Goal: Information Seeking & Learning: Learn about a topic

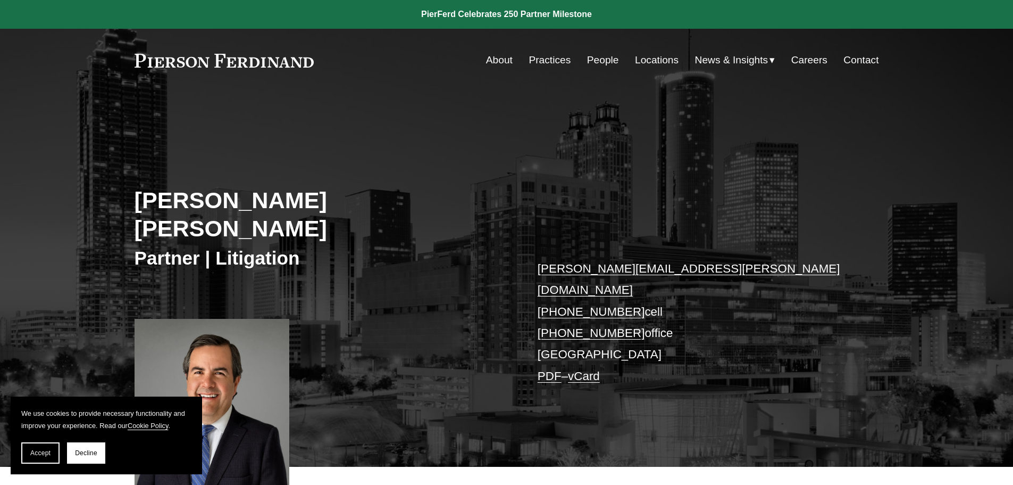
scroll to position [266, 0]
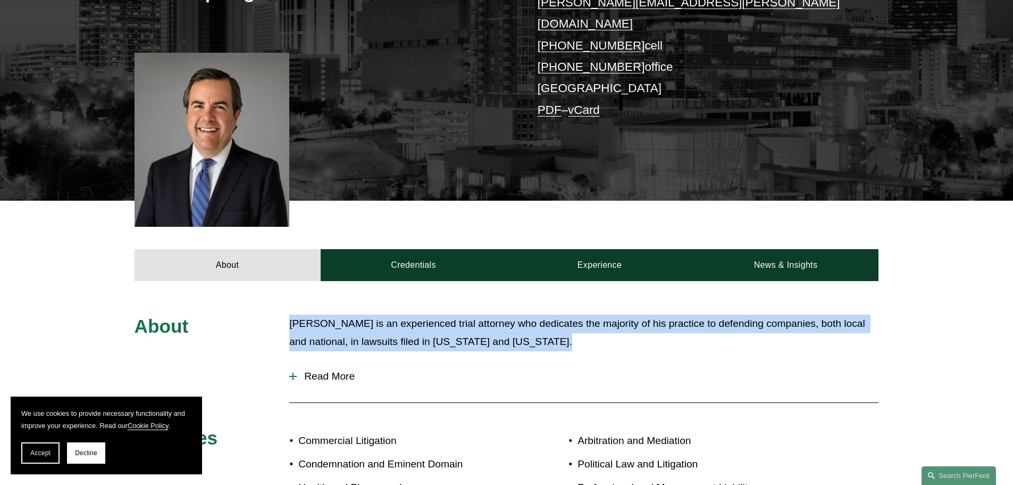
drag, startPoint x: 289, startPoint y: 281, endPoint x: 596, endPoint y: 307, distance: 308.5
click at [596, 314] on div "About [PERSON_NAME] is an experienced trial attorney who dedicates the majority…" at bounding box center [506, 458] width 1013 height 288
click at [596, 314] on p "[PERSON_NAME] is an experienced trial attorney who dedicates the majority of hi…" at bounding box center [583, 332] width 589 height 37
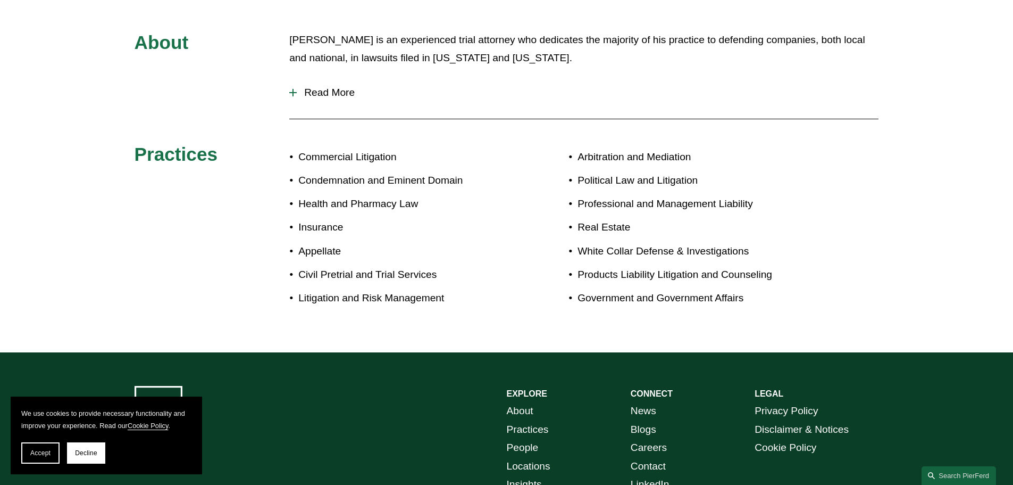
scroll to position [585, 0]
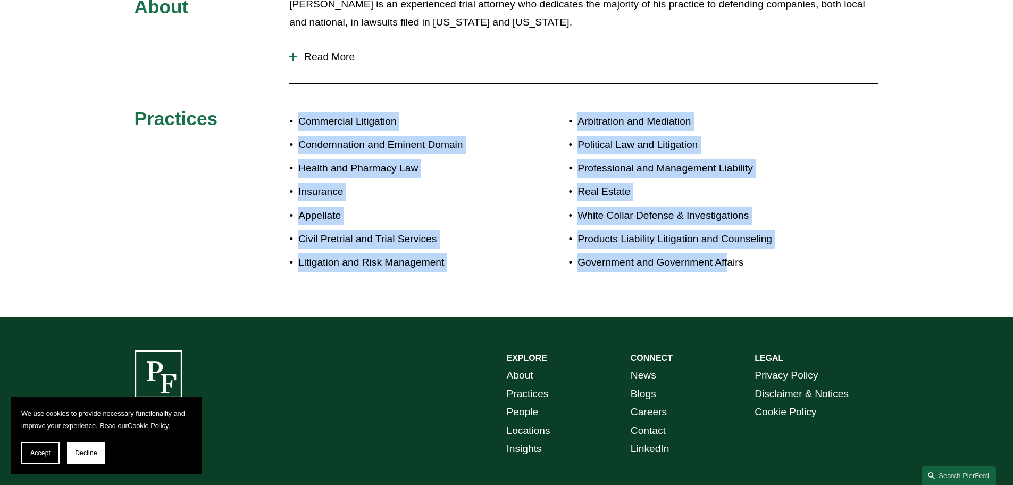
drag, startPoint x: 727, startPoint y: 237, endPoint x: 240, endPoint y: 93, distance: 508.1
click at [240, 93] on div "About [PERSON_NAME] is an experienced trial attorney who dedicates the majority…" at bounding box center [506, 139] width 1013 height 288
click at [237, 149] on div "About [PERSON_NAME] is an experienced trial attorney who dedicates the majority…" at bounding box center [506, 139] width 1013 height 288
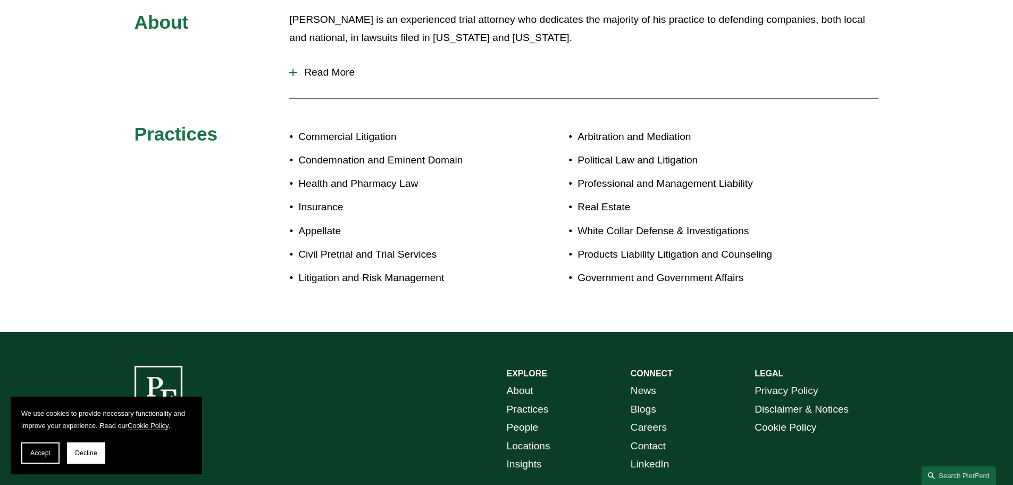
scroll to position [249, 0]
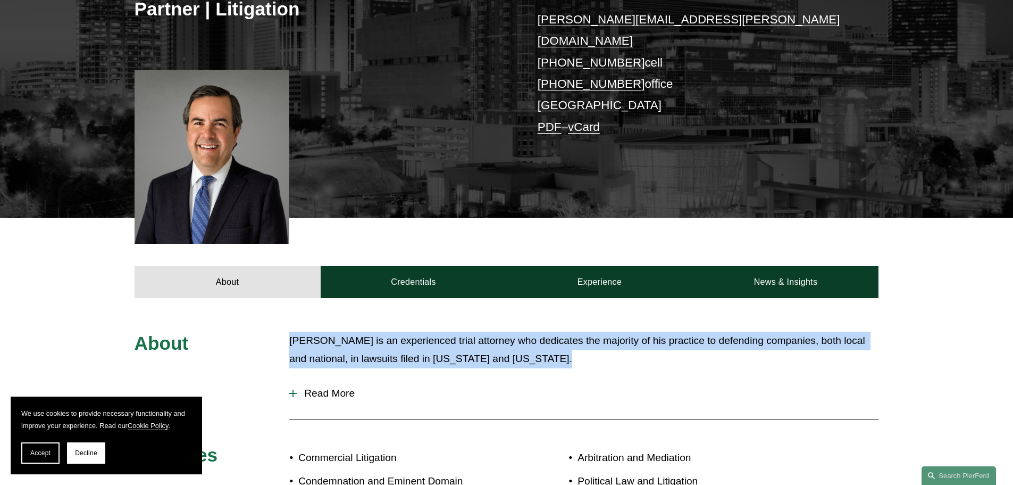
drag, startPoint x: 283, startPoint y: 302, endPoint x: 556, endPoint y: 330, distance: 274.3
click at [556, 331] on div "About [PERSON_NAME] is an experienced trial attorney who dedicates the majority…" at bounding box center [506, 475] width 1013 height 288
click at [556, 331] on div "[PERSON_NAME] is an experienced trial attorney who dedicates the majority of hi…" at bounding box center [583, 355] width 589 height 48
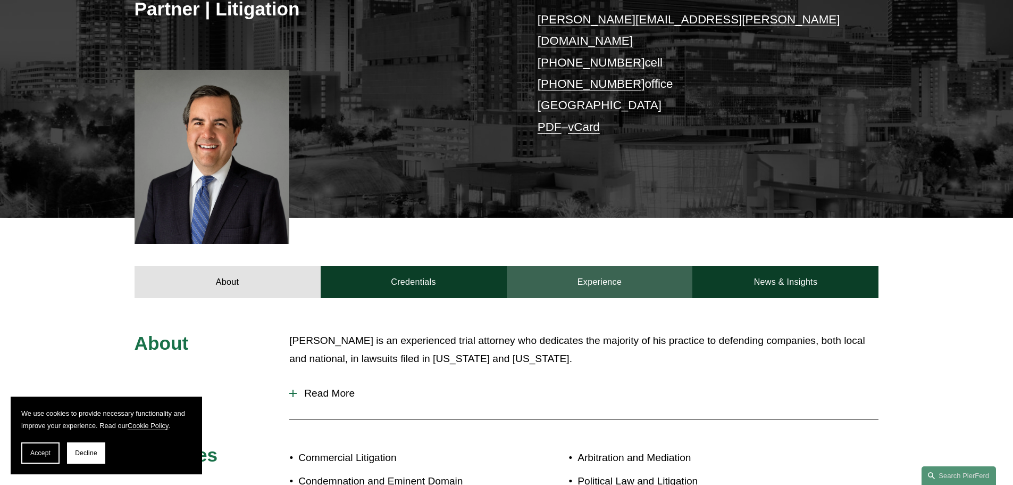
click at [581, 266] on link "Experience" at bounding box center [600, 282] width 186 height 32
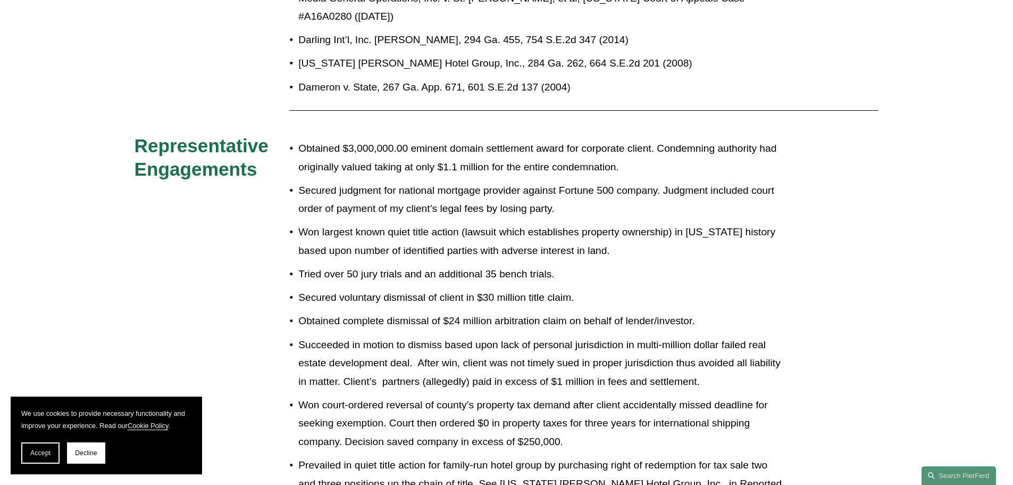
scroll to position [781, 0]
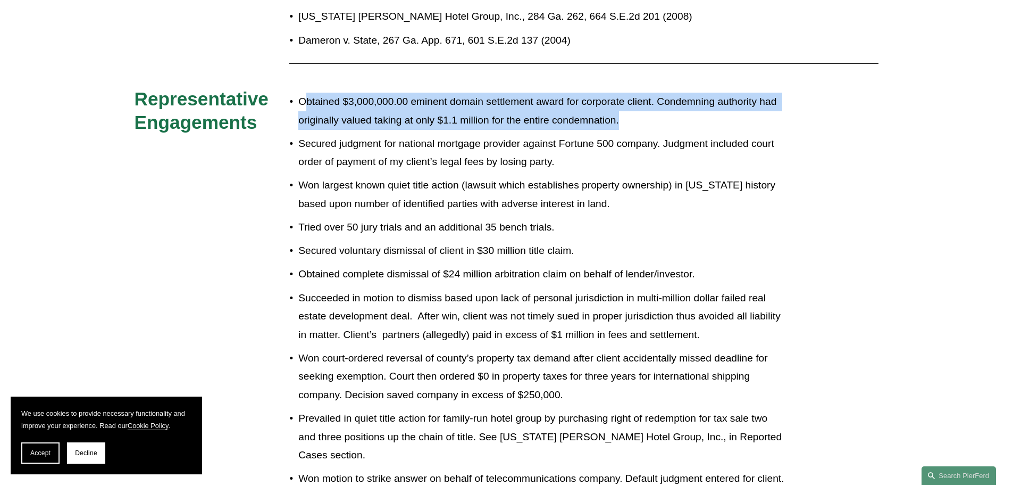
drag, startPoint x: 303, startPoint y: 60, endPoint x: 660, endPoint y: 78, distance: 357.3
click at [660, 93] on p "Obtained $3,000,000.00 eminent domain settlement award for corporate client. Co…" at bounding box center [541, 111] width 487 height 37
click at [659, 93] on p "Obtained $3,000,000.00 eminent domain settlement award for corporate client. Co…" at bounding box center [541, 111] width 487 height 37
drag, startPoint x: 647, startPoint y: 78, endPoint x: 292, endPoint y: 60, distance: 355.8
click at [298, 93] on p "Obtained $3,000,000.00 eminent domain settlement award for corporate client. Co…" at bounding box center [541, 111] width 487 height 37
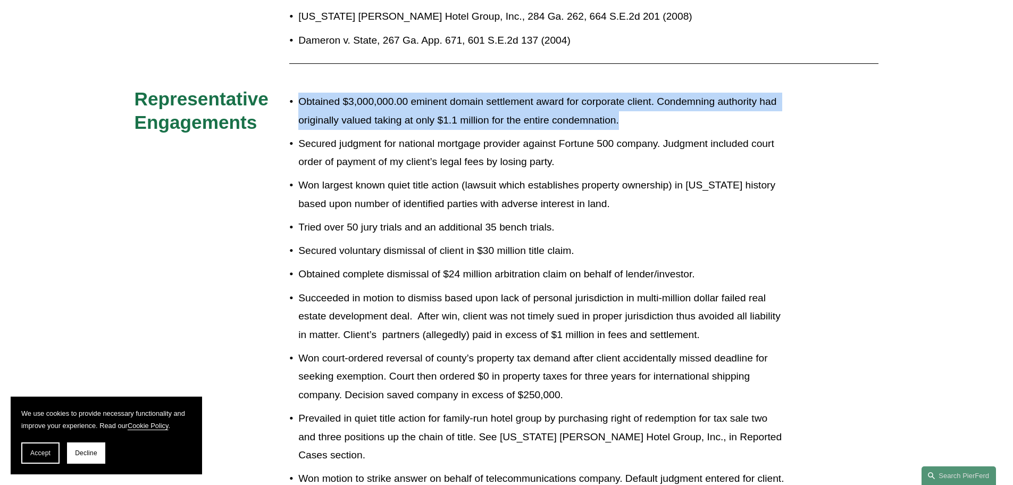
click at [298, 93] on p "Obtained $3,000,000.00 eminent domain settlement award for corporate client. Co…" at bounding box center [541, 111] width 487 height 37
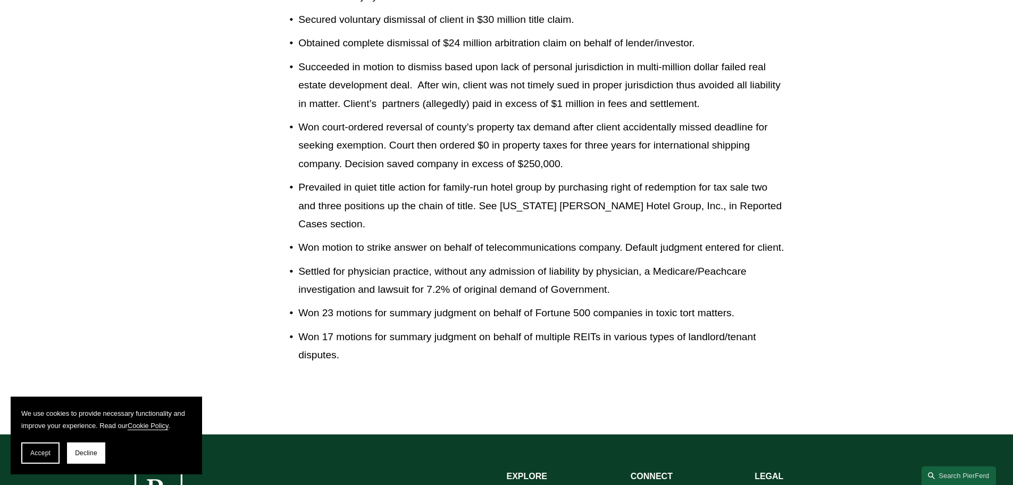
scroll to position [1047, 0]
